Goal: Transaction & Acquisition: Purchase product/service

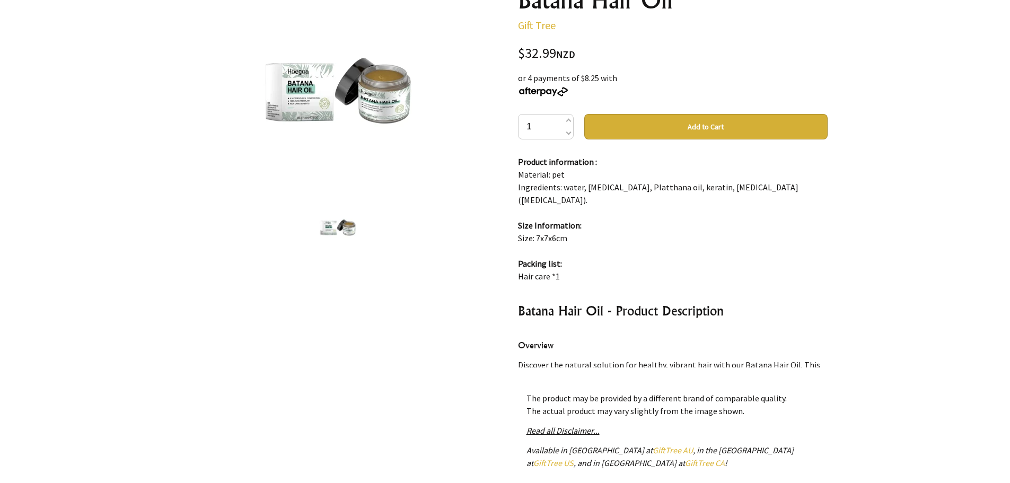
scroll to position [148, 0]
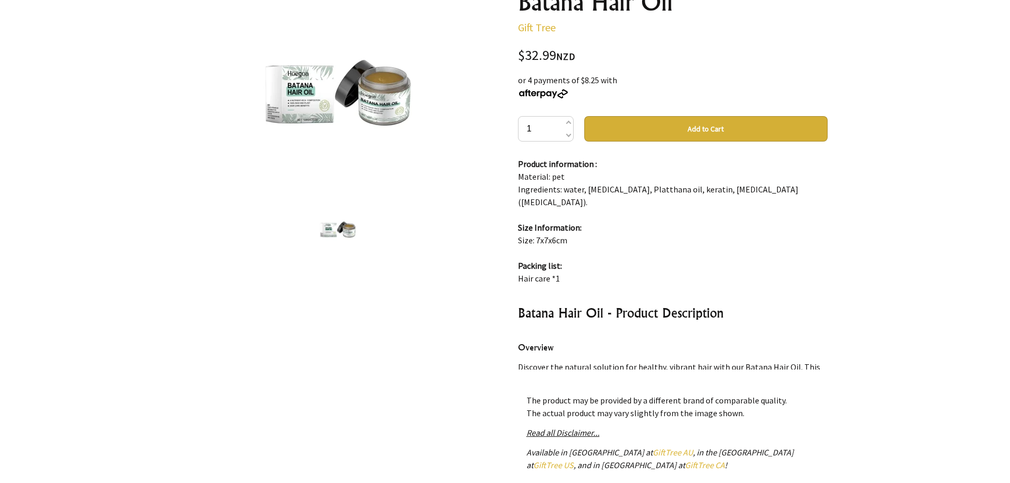
click at [764, 127] on button "Add to Cart" at bounding box center [705, 128] width 243 height 25
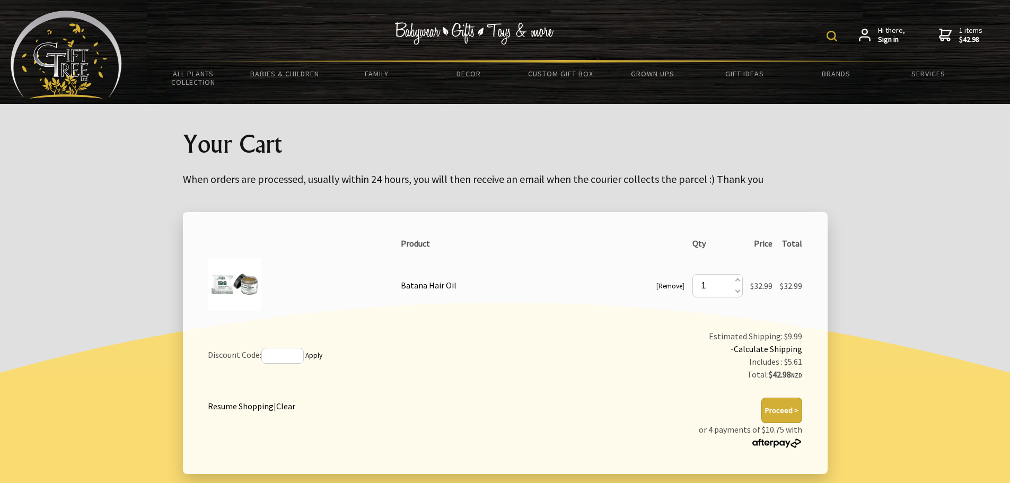
click at [788, 411] on button "Proceed >" at bounding box center [781, 410] width 41 height 25
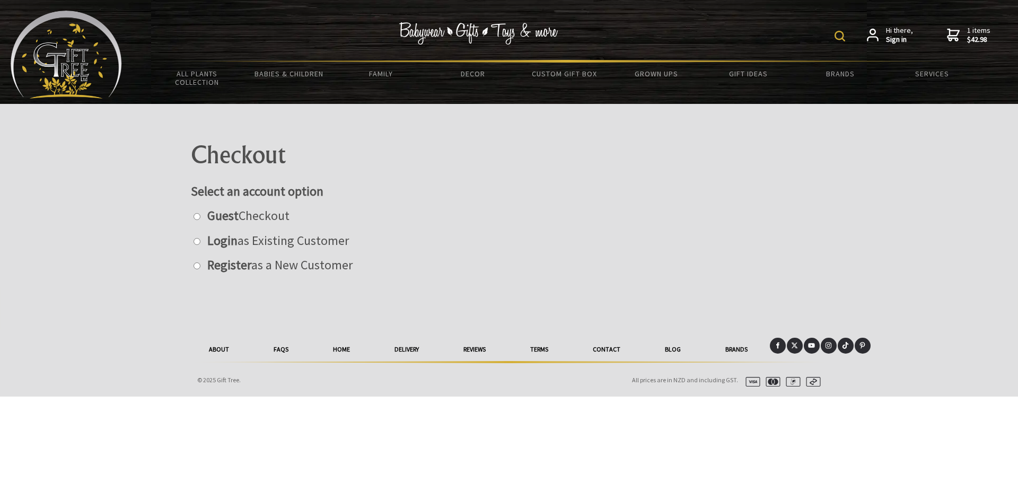
click at [195, 216] on input "radio" at bounding box center [197, 216] width 7 height 7
radio input "true"
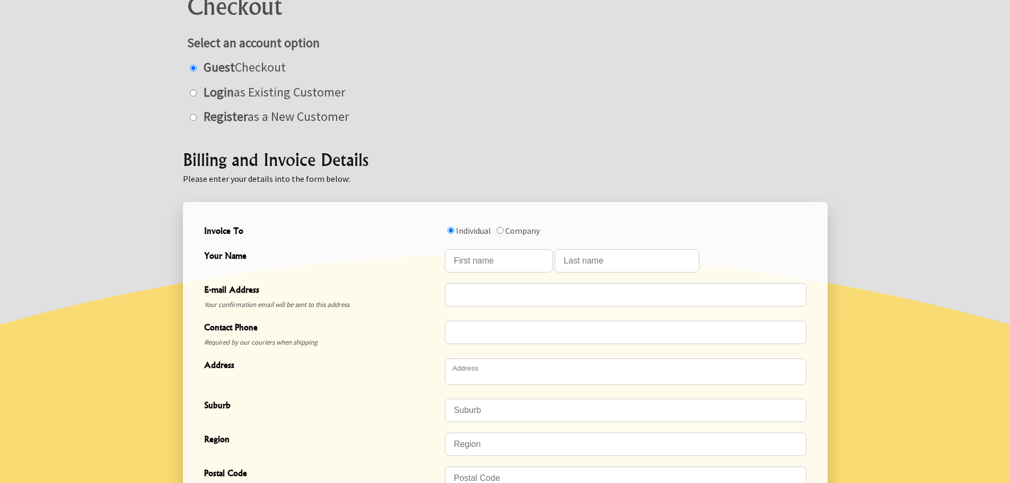
scroll to position [163, 0]
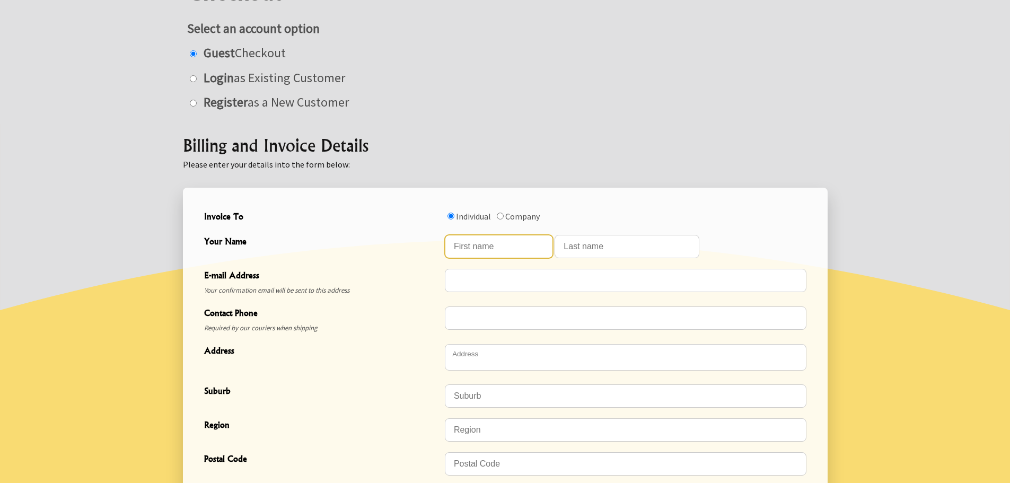
click at [517, 251] on input "Your Name" at bounding box center [499, 246] width 108 height 23
type input "Te Koha"
click at [577, 253] on input "Your Name" at bounding box center [627, 246] width 145 height 23
type input "Clarke"
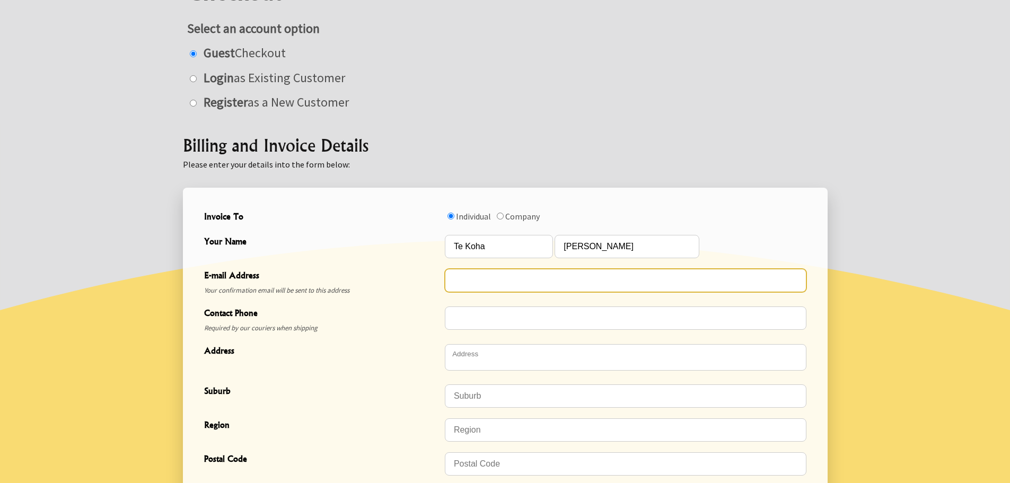
click at [531, 283] on input "E-mail Address" at bounding box center [626, 280] width 362 height 23
type input "[EMAIL_ADDRESS][DOMAIN_NAME]"
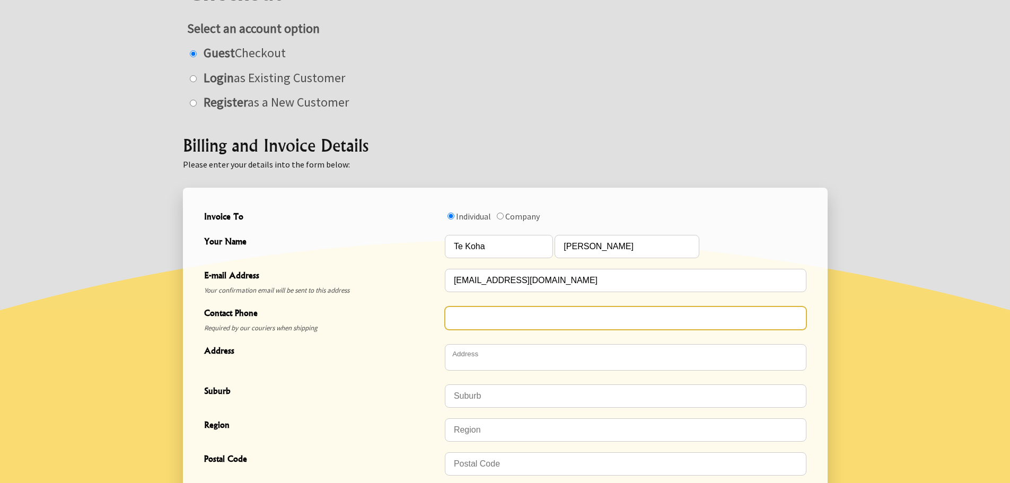
click at [514, 321] on input "Contact Phone" at bounding box center [626, 317] width 362 height 23
type input "0221971601"
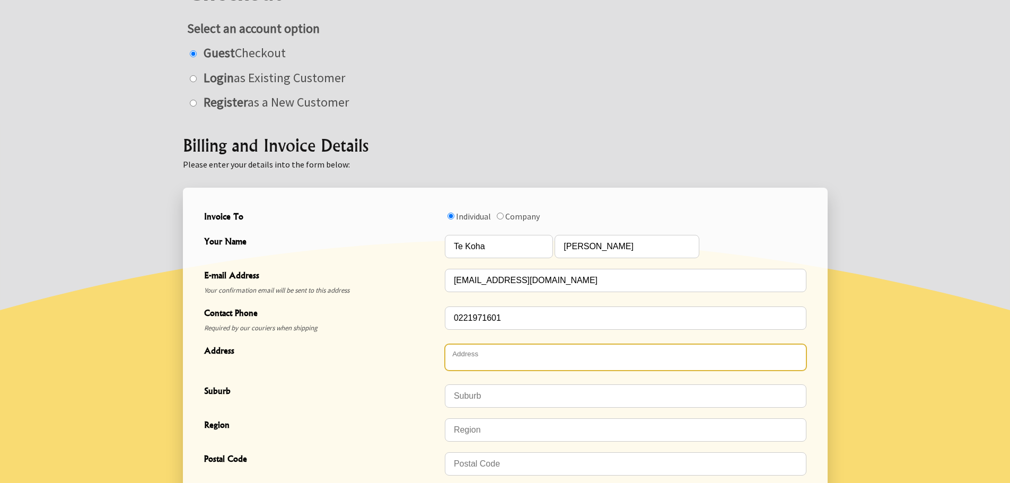
click at [498, 361] on textarea "Address" at bounding box center [626, 357] width 362 height 27
type textarea "[STREET_ADDRESS][PERSON_NAME]"
type input "Hillcrest"
type input "Auckland"
type input "0627"
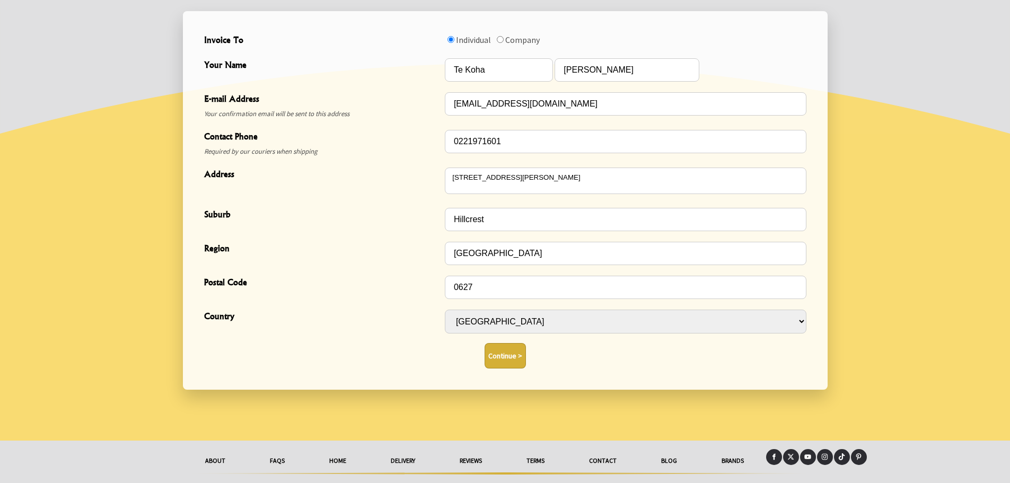
scroll to position [364, 0]
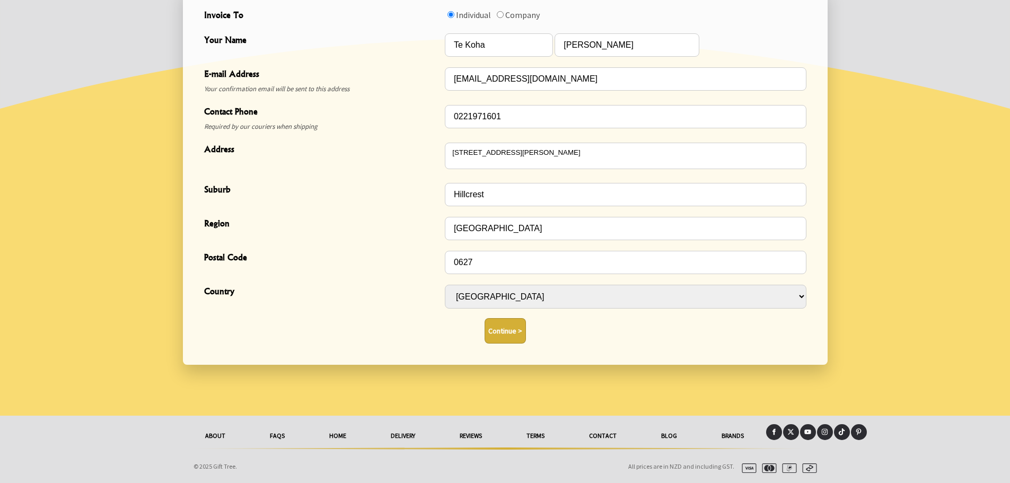
click at [509, 328] on button "Continue >" at bounding box center [505, 330] width 41 height 25
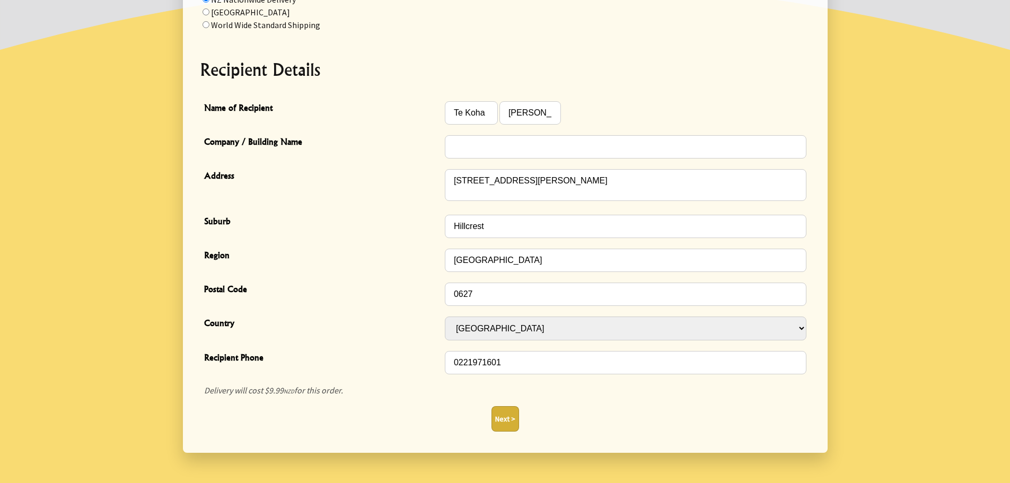
scroll to position [311, 0]
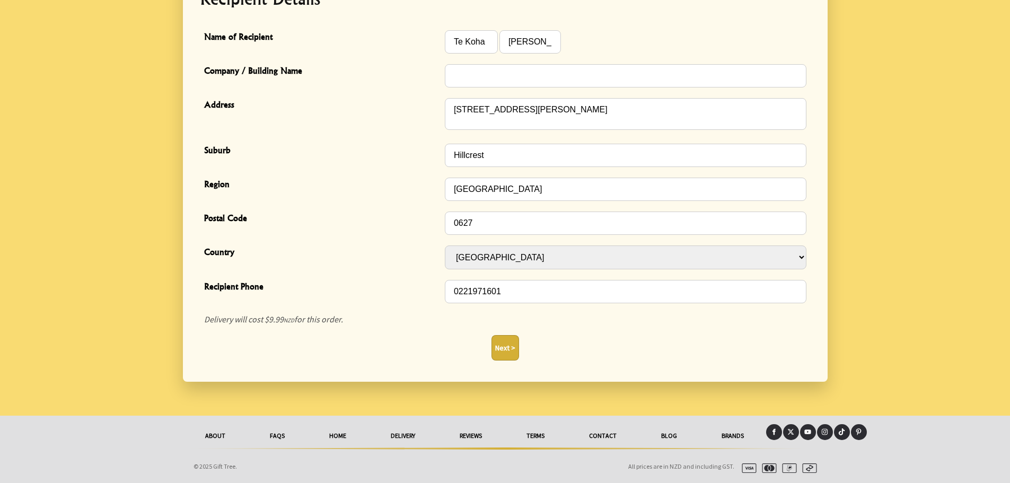
click at [505, 350] on button "Next >" at bounding box center [506, 347] width 28 height 25
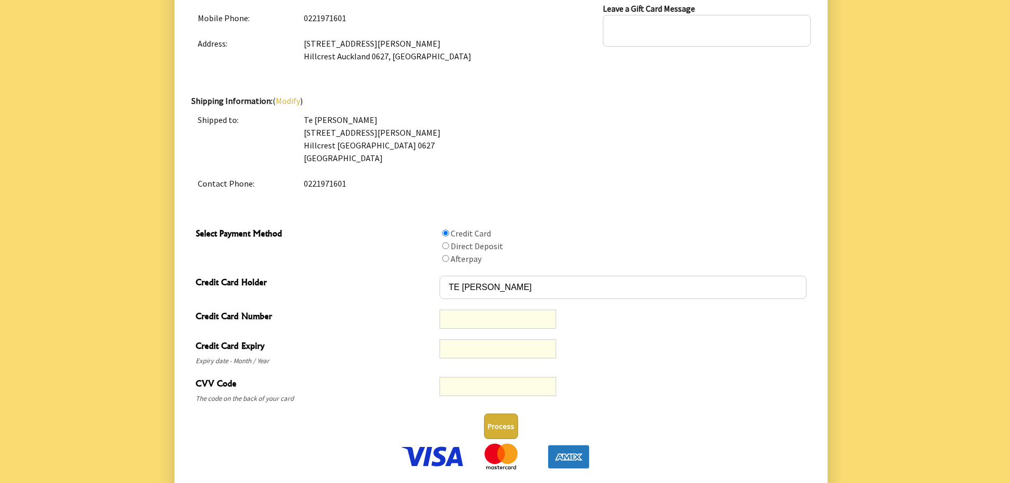
scroll to position [357, 0]
click at [504, 424] on button "Process" at bounding box center [501, 425] width 34 height 25
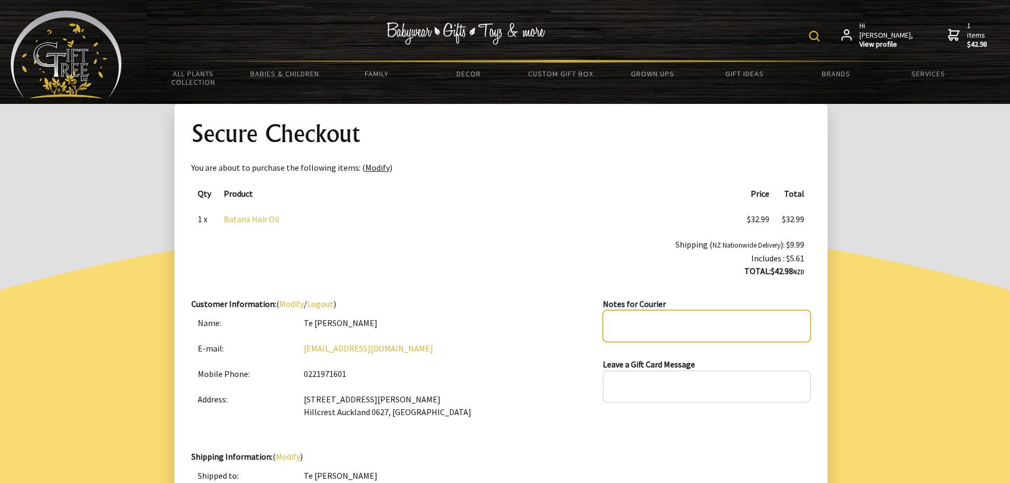
click at [650, 320] on textarea at bounding box center [706, 326] width 207 height 32
type textarea "Please leave in mailbox"
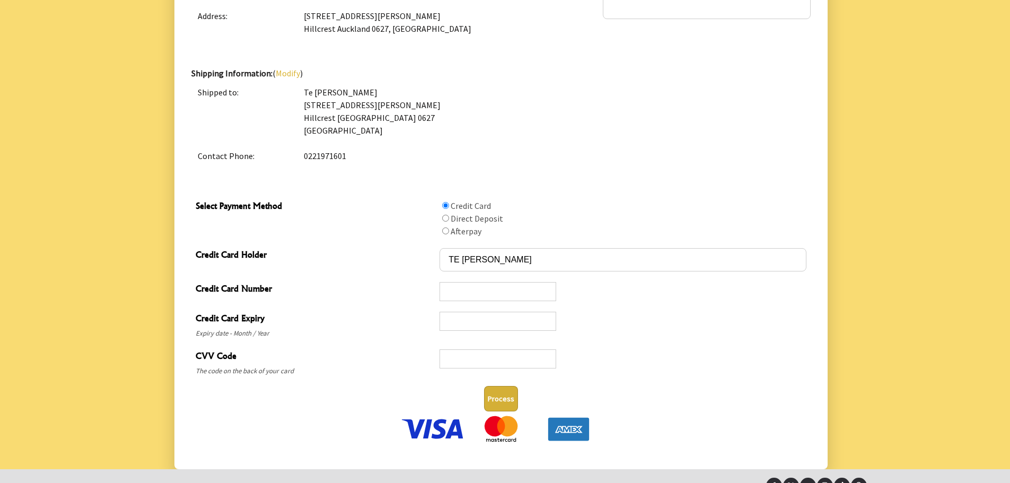
scroll to position [403, 0]
